Goal: Information Seeking & Learning: Understand process/instructions

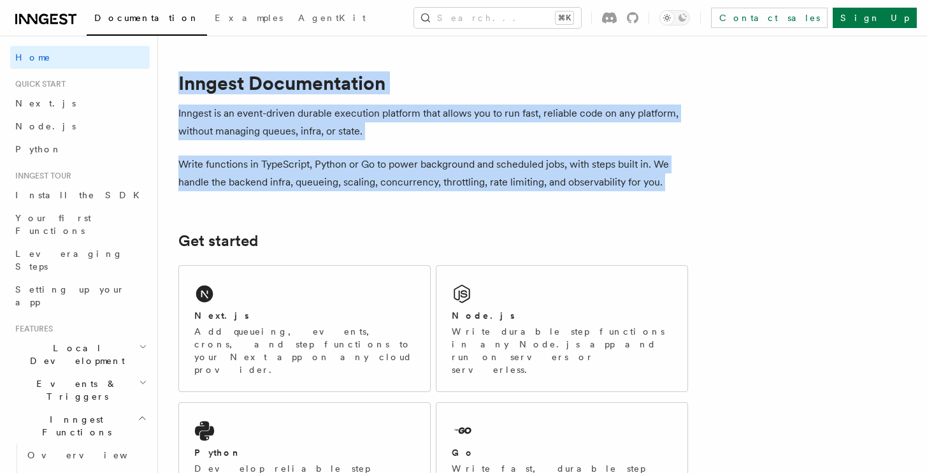
drag, startPoint x: 173, startPoint y: 83, endPoint x: 675, endPoint y: 190, distance: 513.4
click at [675, 190] on p "Write functions in TypeScript, Python or Go to power background and scheduled j…" at bounding box center [433, 173] width 510 height 36
drag, startPoint x: 675, startPoint y: 190, endPoint x: 173, endPoint y: 79, distance: 514.2
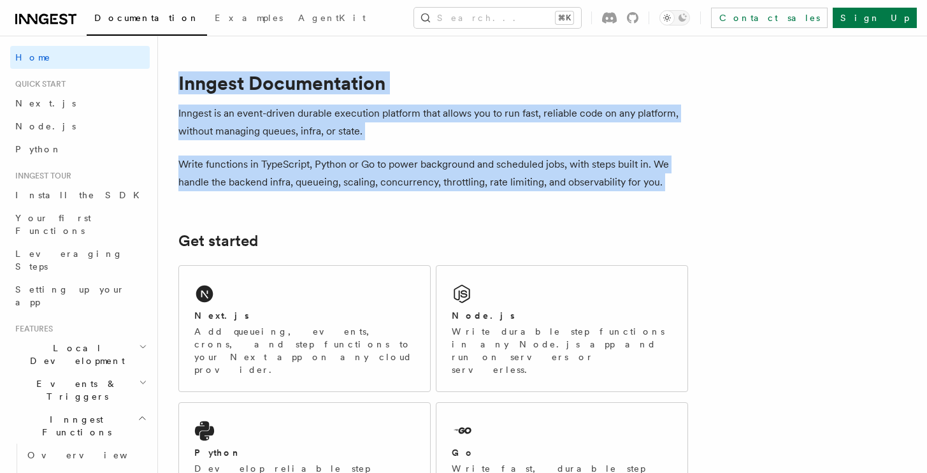
drag, startPoint x: 173, startPoint y: 79, endPoint x: 696, endPoint y: 185, distance: 533.8
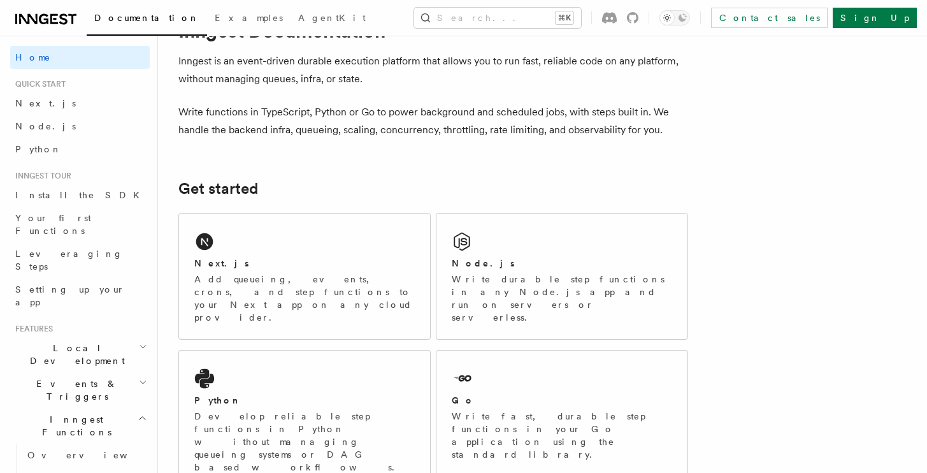
scroll to position [110, 0]
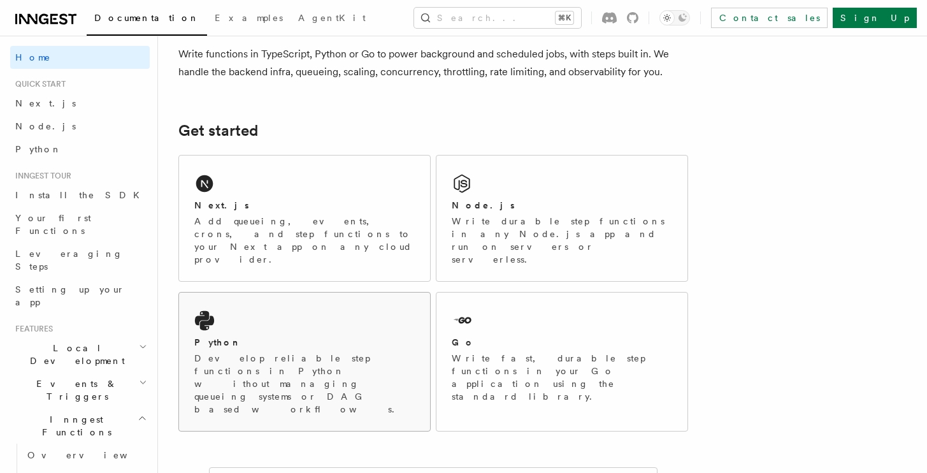
click at [287, 352] on p "Develop reliable step functions in Python without managing queueing systems or …" at bounding box center [304, 384] width 220 height 64
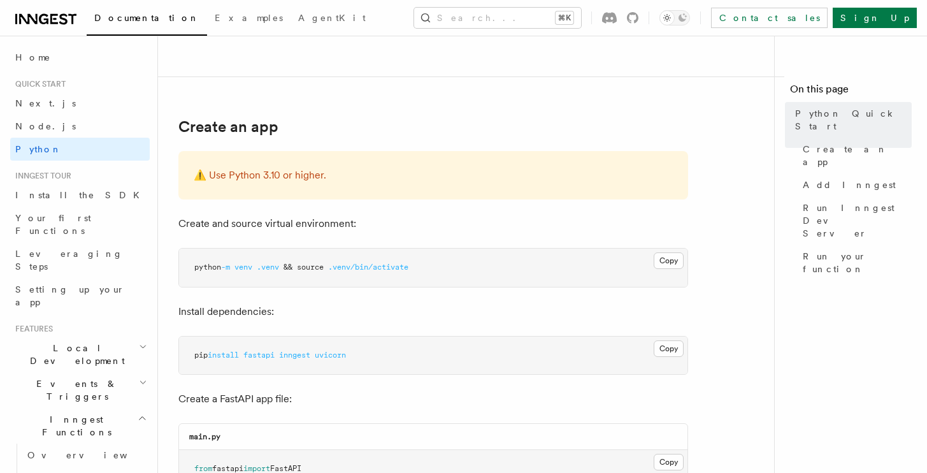
scroll to position [222, 0]
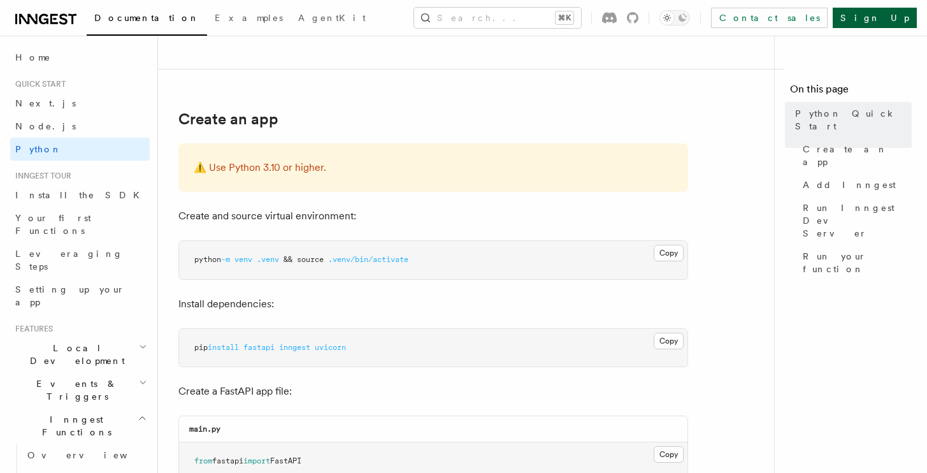
click at [891, 15] on link "Sign Up" at bounding box center [875, 18] width 84 height 20
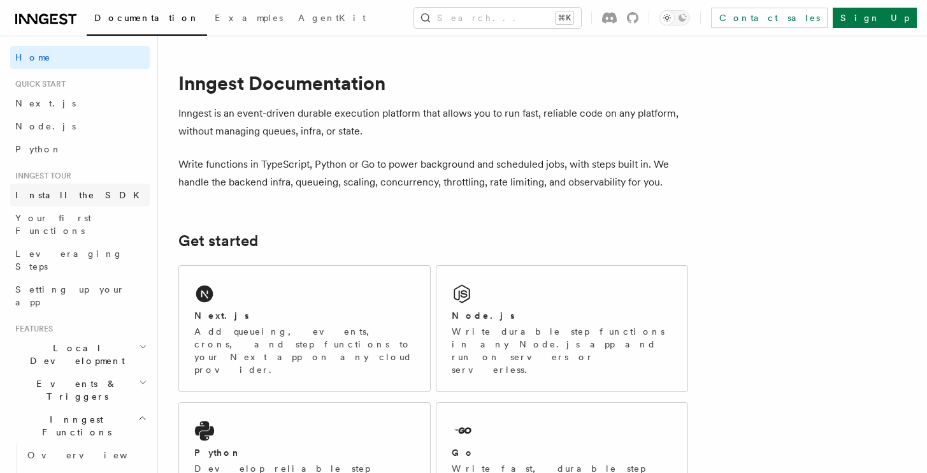
click at [88, 201] on link "Install the SDK" at bounding box center [80, 195] width 140 height 23
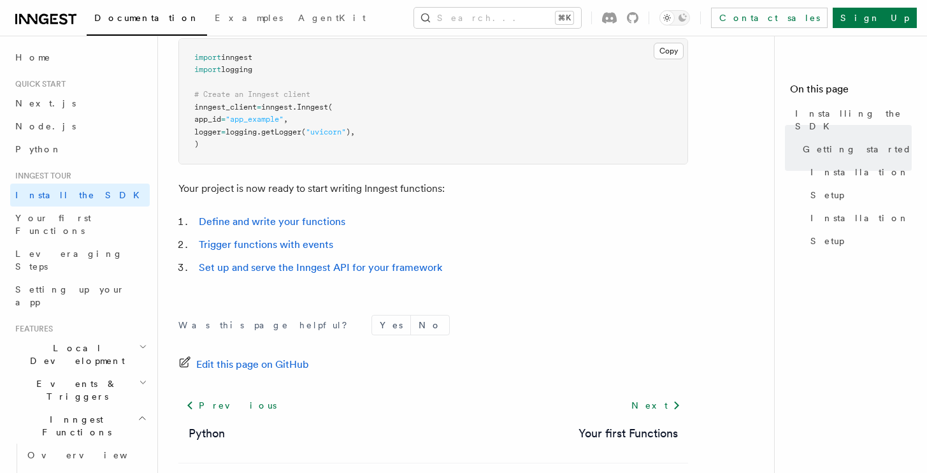
scroll to position [522, 0]
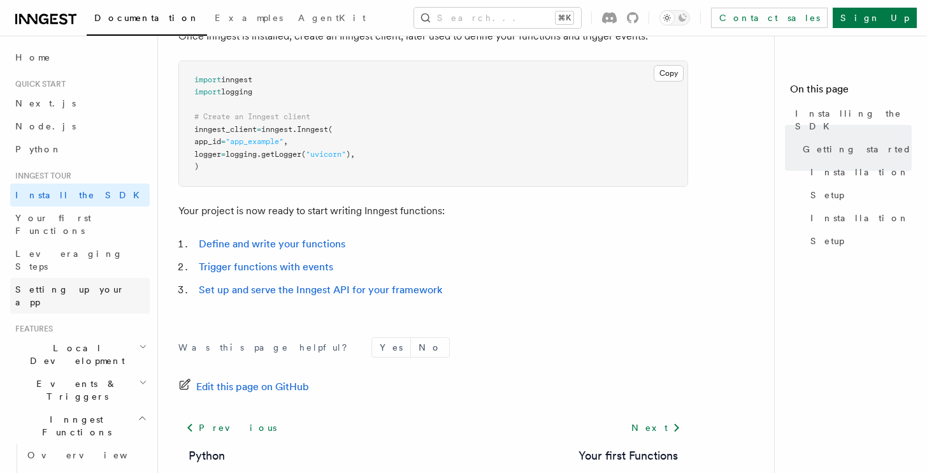
click at [92, 284] on span "Setting up your app" at bounding box center [70, 295] width 110 height 23
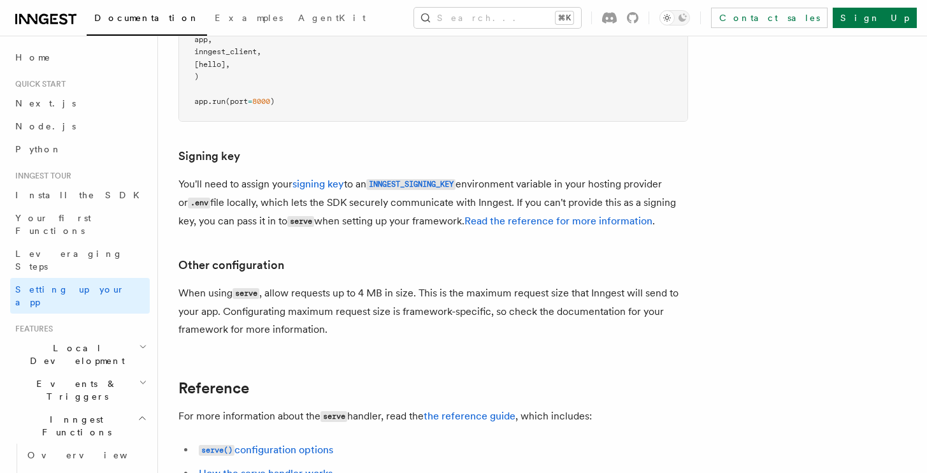
scroll to position [1047, 0]
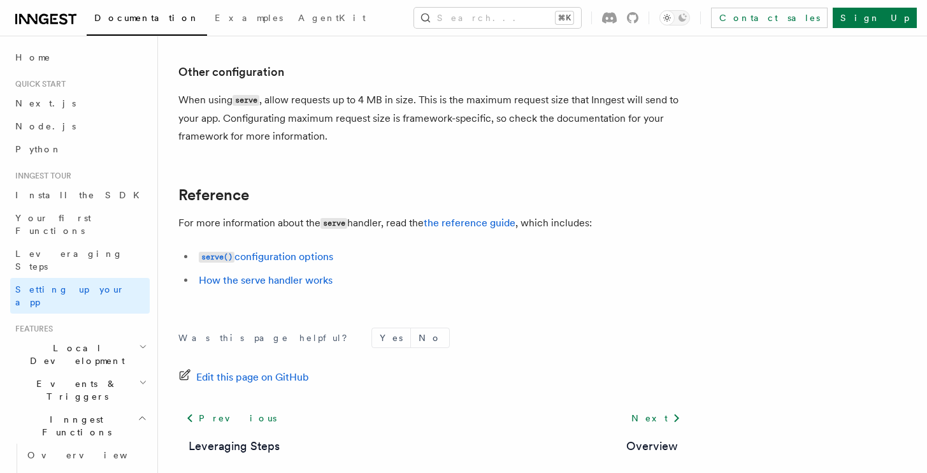
click at [78, 342] on span "Local Development" at bounding box center [74, 354] width 129 height 25
click at [58, 378] on span "Overview" at bounding box center [92, 383] width 131 height 10
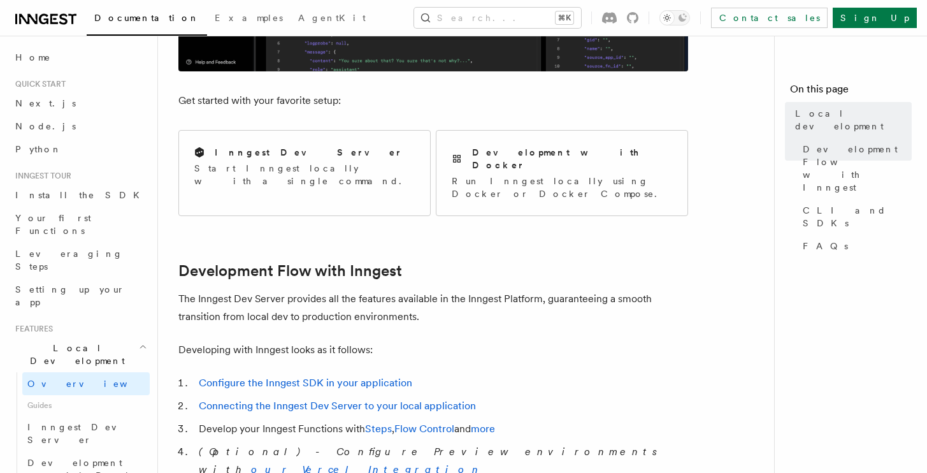
scroll to position [461, 0]
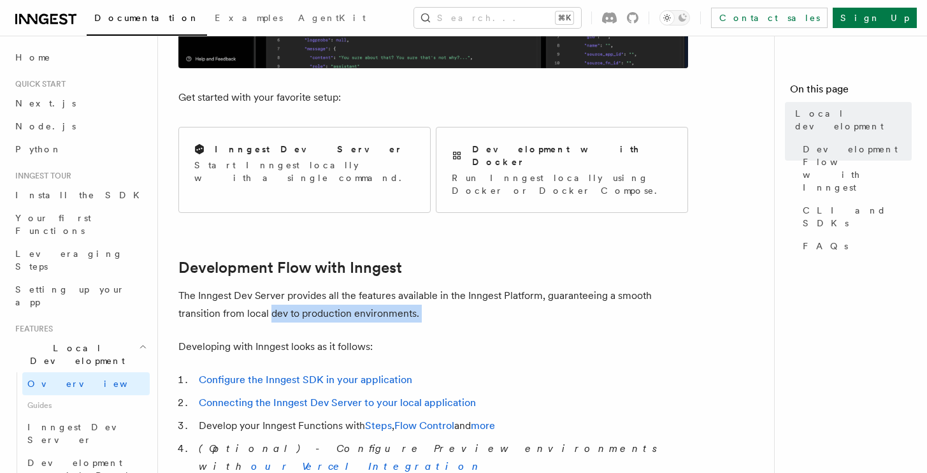
drag, startPoint x: 270, startPoint y: 284, endPoint x: 458, endPoint y: 301, distance: 188.7
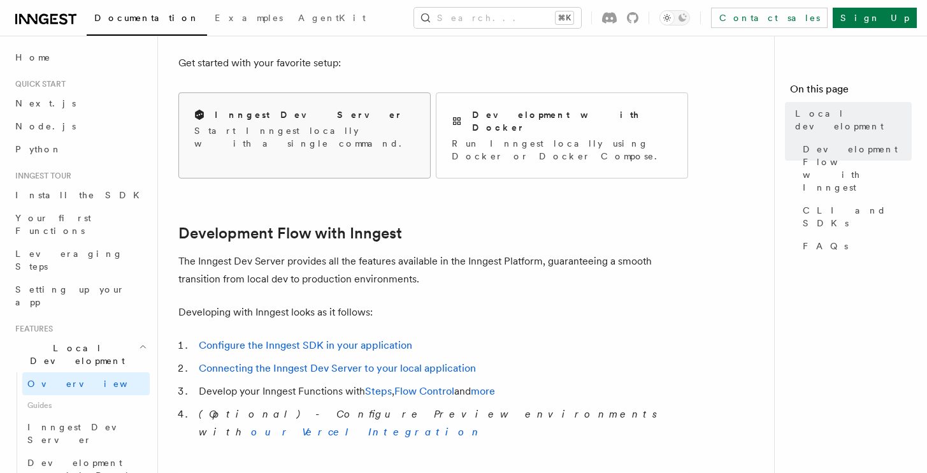
scroll to position [531, 0]
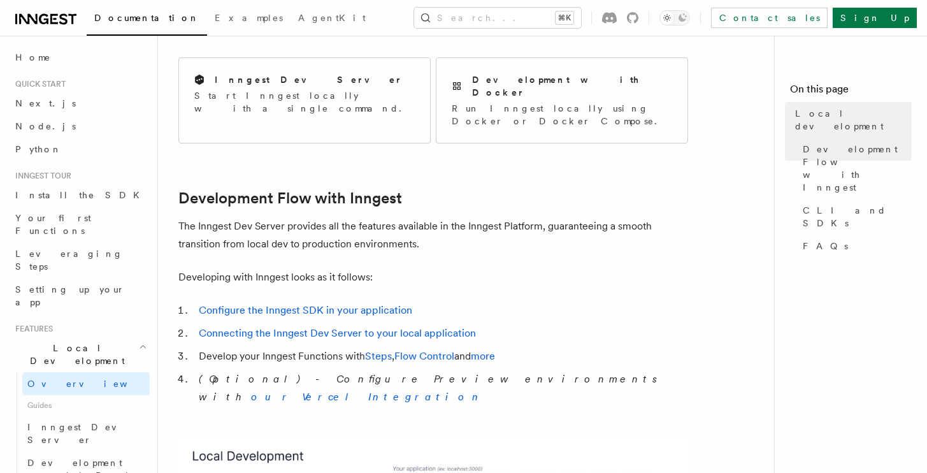
click at [299, 54] on div "Inngest Dev Server Start Inngest locally with a single command. Development wit…" at bounding box center [433, 100] width 510 height 96
click at [307, 101] on p "Start Inngest locally with a single command." at bounding box center [304, 101] width 220 height 25
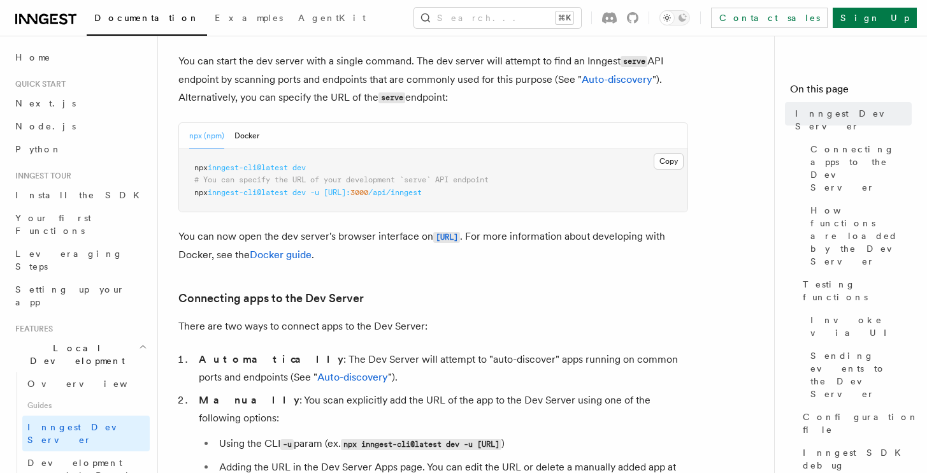
scroll to position [542, 0]
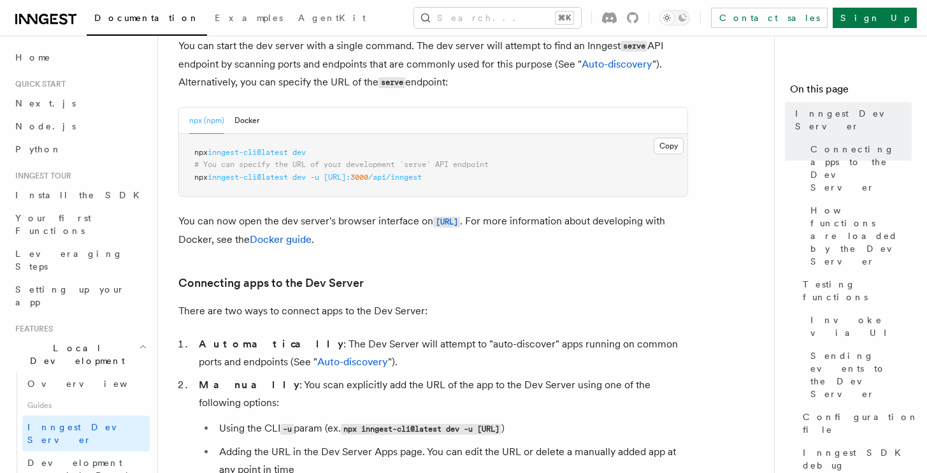
click at [278, 177] on span "inngest-cli@latest" at bounding box center [248, 177] width 80 height 9
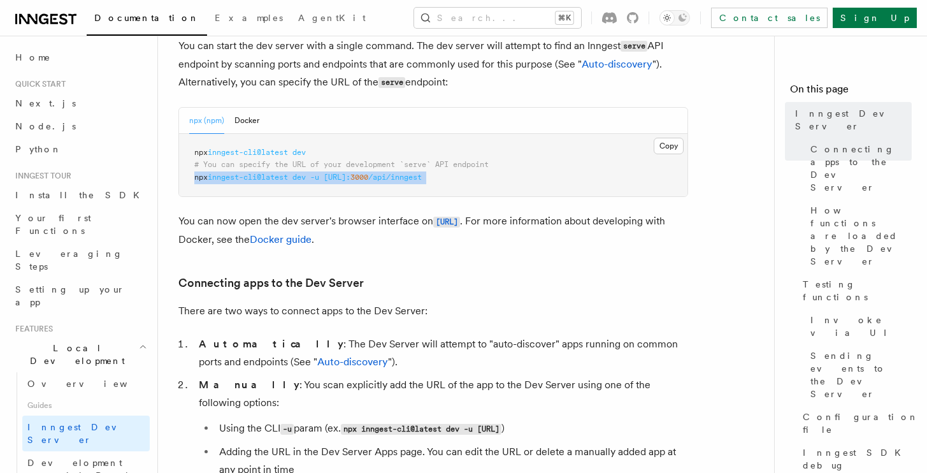
click at [278, 177] on span "inngest-cli@latest" at bounding box center [248, 177] width 80 height 9
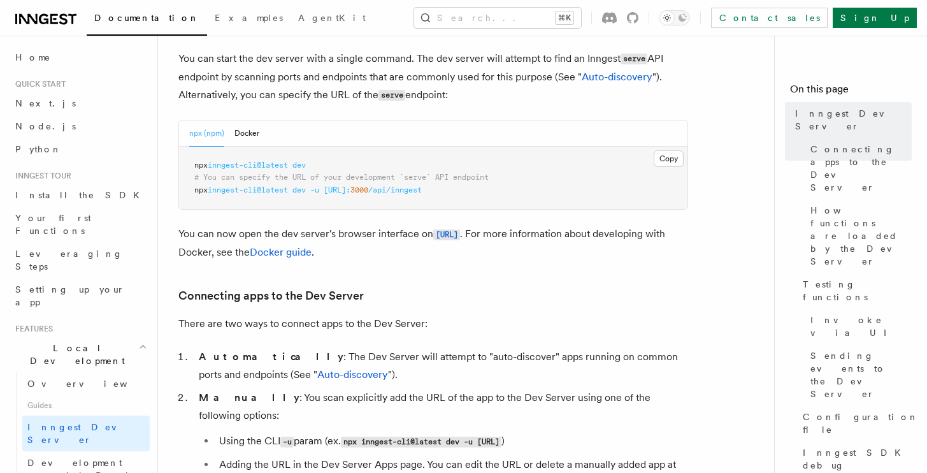
click at [273, 166] on span "inngest-cli@latest" at bounding box center [248, 165] width 80 height 9
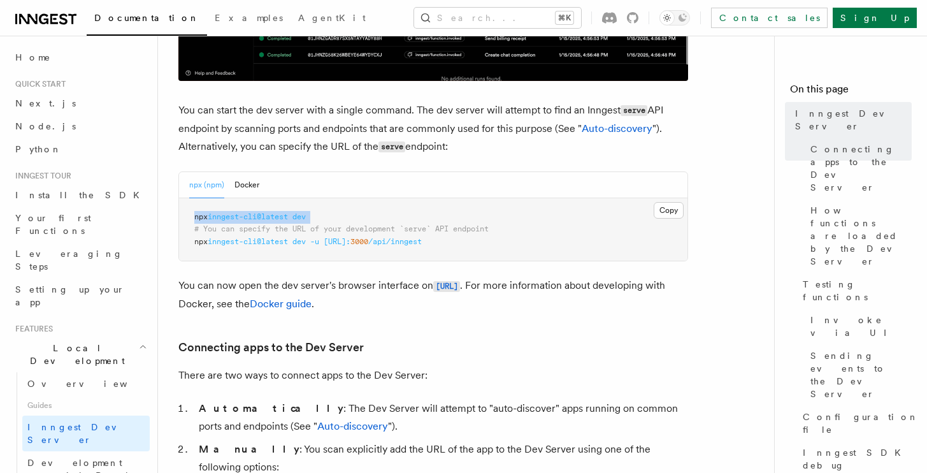
scroll to position [474, 0]
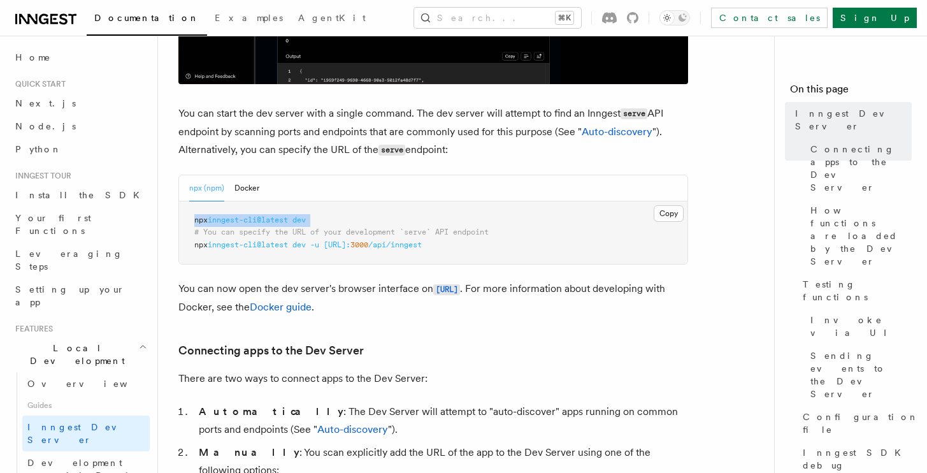
copy code "npx inngest-cli@latest dev"
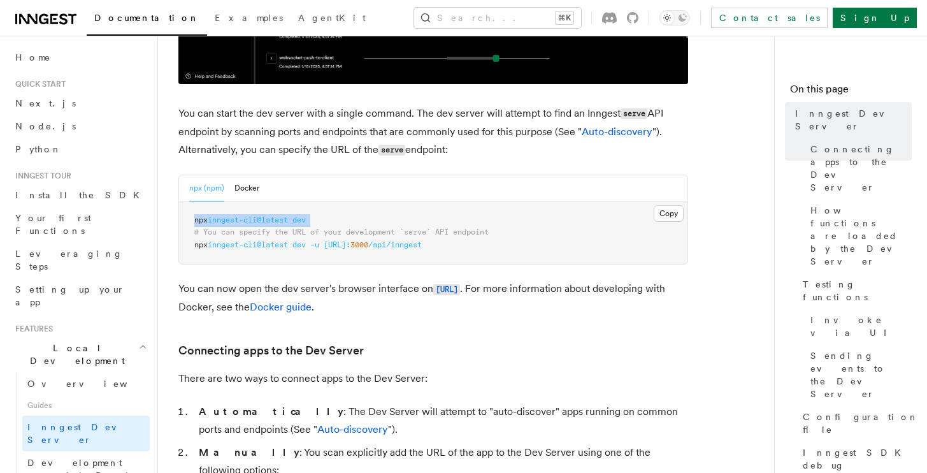
scroll to position [615, 0]
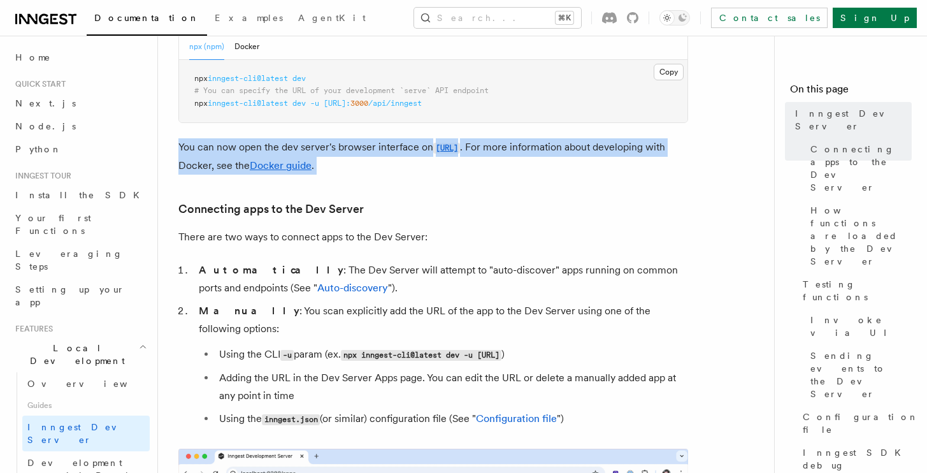
drag, startPoint x: 178, startPoint y: 145, endPoint x: 411, endPoint y: 164, distance: 233.9
click at [411, 164] on p "You can now open the dev server's browser interface on http://localhost:8288 . …" at bounding box center [433, 156] width 510 height 36
drag, startPoint x: 411, startPoint y: 164, endPoint x: 180, endPoint y: 141, distance: 231.8
click at [180, 141] on p "You can now open the dev server's browser interface on http://localhost:8288 . …" at bounding box center [433, 156] width 510 height 36
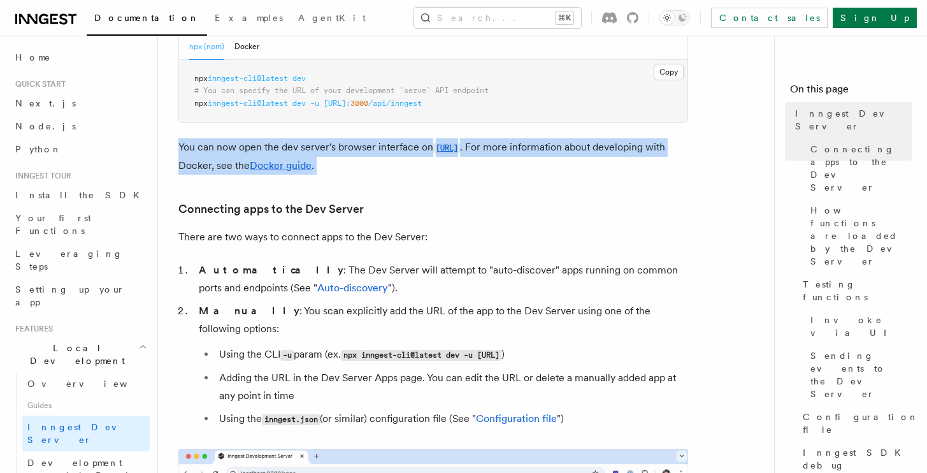
click at [180, 141] on p "You can now open the dev server's browser interface on http://localhost:8288 . …" at bounding box center [433, 156] width 510 height 36
drag, startPoint x: 180, startPoint y: 141, endPoint x: 417, endPoint y: 173, distance: 238.6
click at [417, 173] on p "You can now open the dev server's browser interface on http://localhost:8288 . …" at bounding box center [433, 156] width 510 height 36
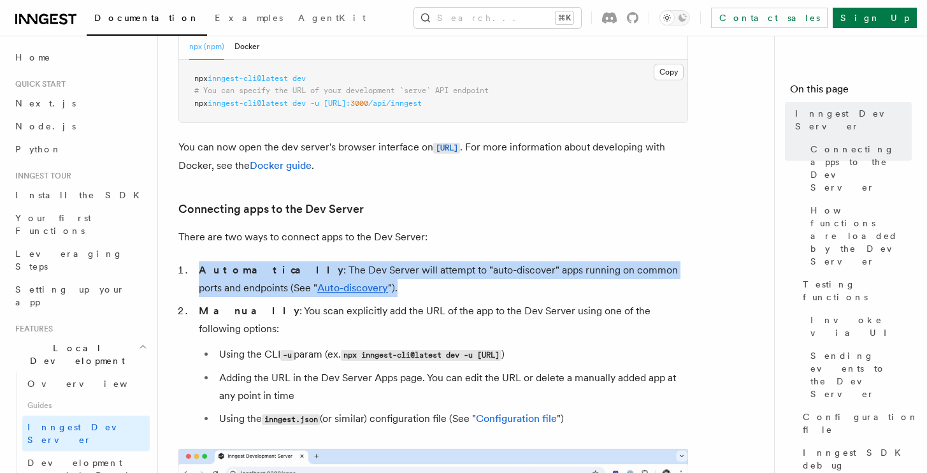
drag, startPoint x: 197, startPoint y: 269, endPoint x: 387, endPoint y: 291, distance: 191.8
click at [387, 291] on li "Automatically : The Dev Server will attempt to "auto-discover" apps running on …" at bounding box center [441, 279] width 493 height 36
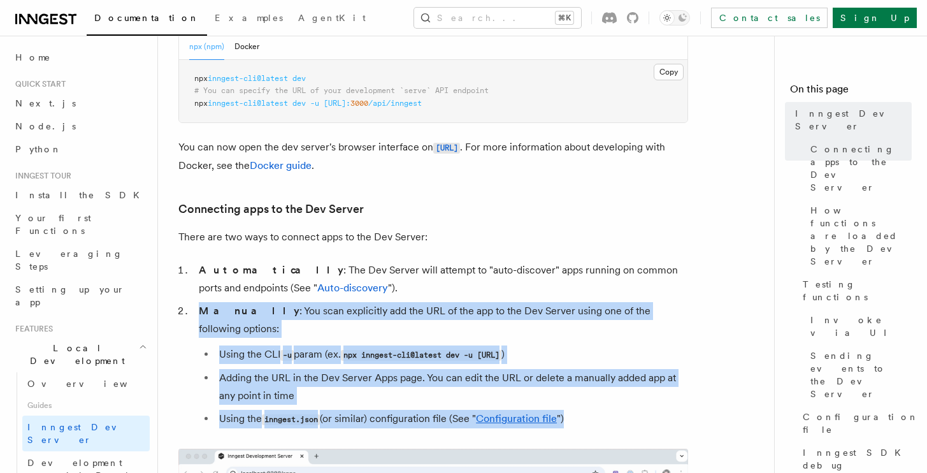
drag, startPoint x: 200, startPoint y: 309, endPoint x: 593, endPoint y: 400, distance: 403.5
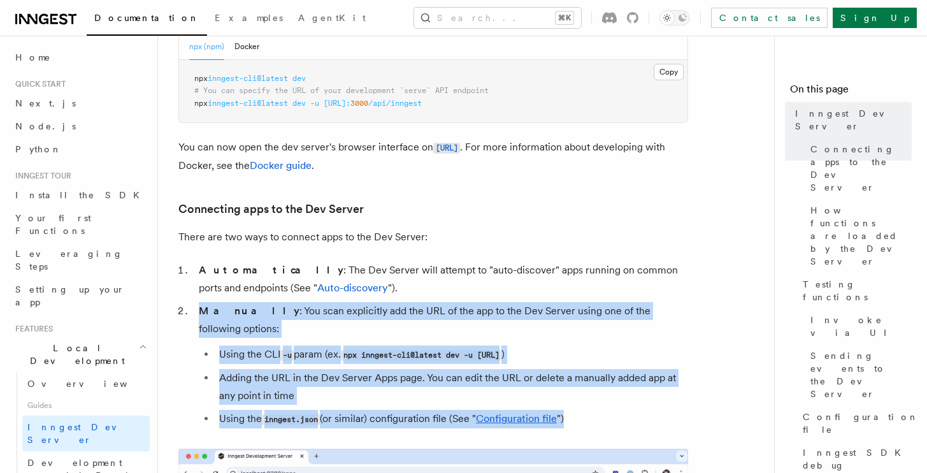
click at [593, 400] on li "Manually : You scan explicitly add the URL of the app to the Dev Server using o…" at bounding box center [441, 365] width 493 height 126
click at [593, 410] on li "Using the inngest.json (or similar) configuration file (See " Configuration fil…" at bounding box center [451, 419] width 473 height 18
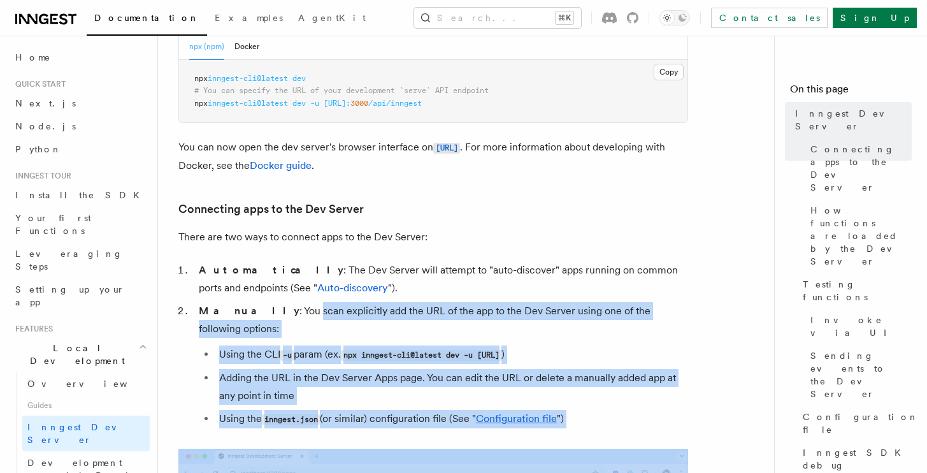
drag, startPoint x: 593, startPoint y: 400, endPoint x: 269, endPoint y: 306, distance: 337.6
click at [269, 306] on li "Manually : You scan explicitly add the URL of the app to the Dev Server using o…" at bounding box center [441, 365] width 493 height 126
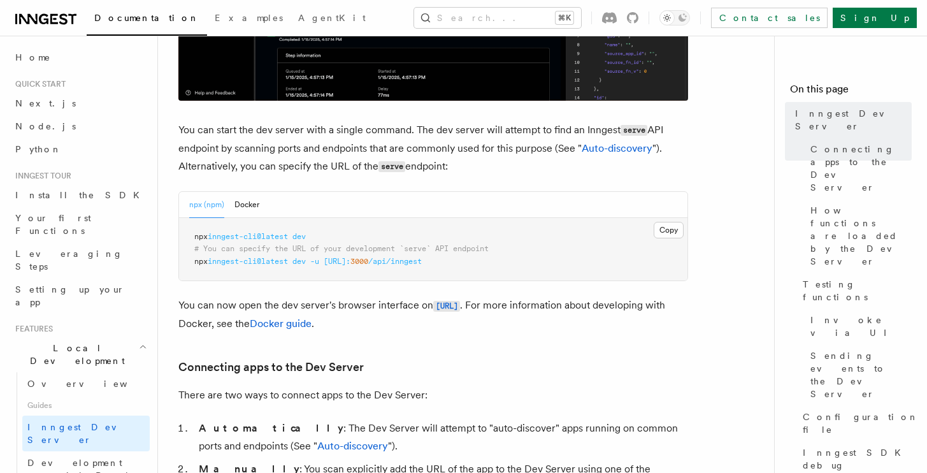
scroll to position [489, 0]
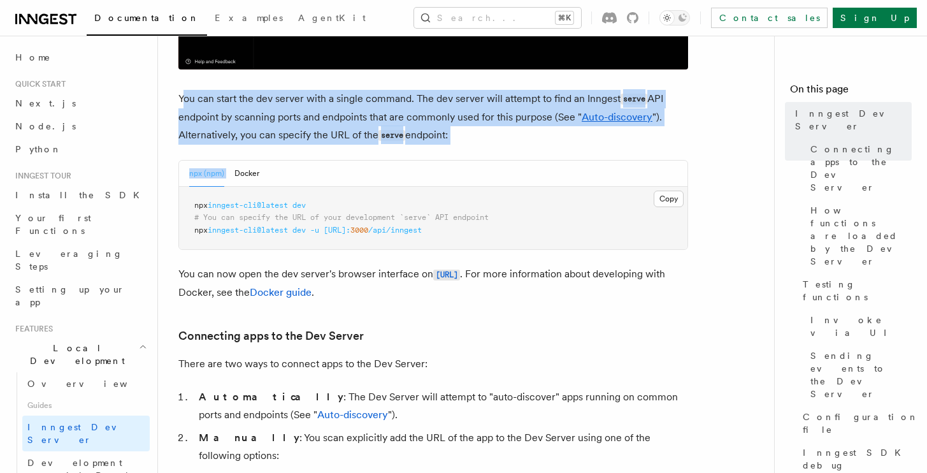
drag, startPoint x: 183, startPoint y: 100, endPoint x: 535, endPoint y: 152, distance: 355.6
drag, startPoint x: 405, startPoint y: 108, endPoint x: 510, endPoint y: 152, distance: 113.1
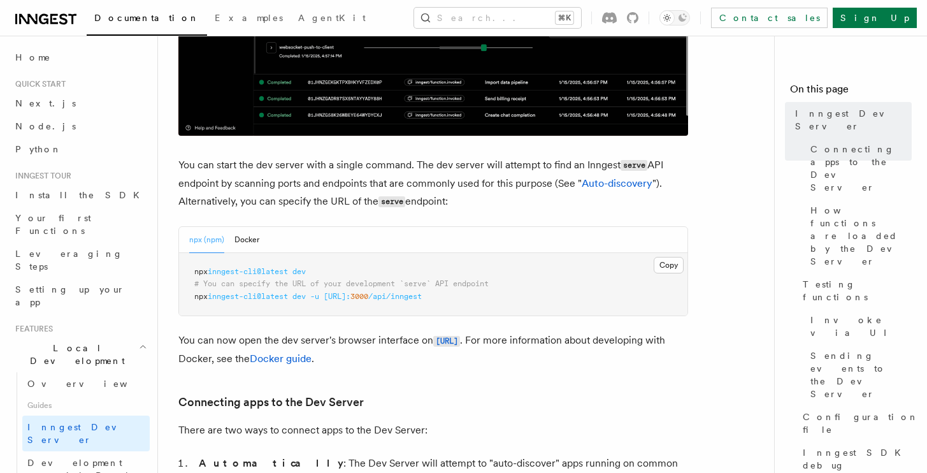
scroll to position [408, 0]
